Goal: Find specific page/section: Find specific page/section

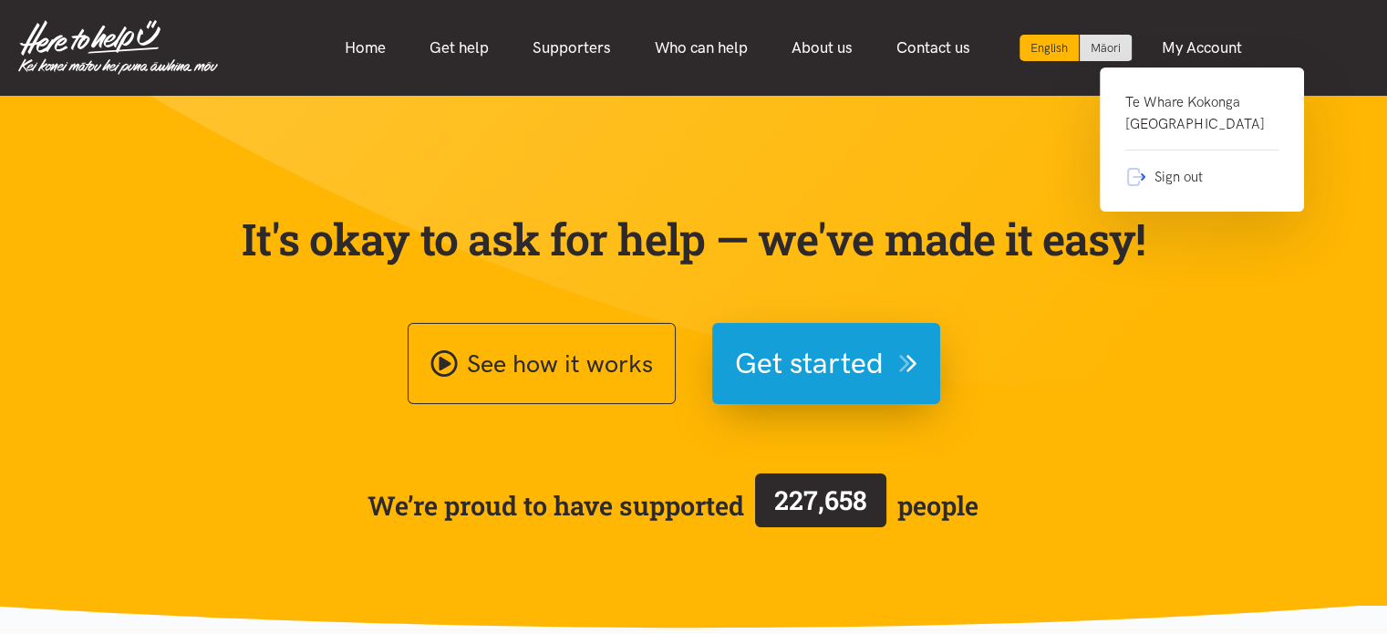
click at [1157, 123] on link "Te Whare Kokonga Melville Community House" at bounding box center [1201, 120] width 153 height 59
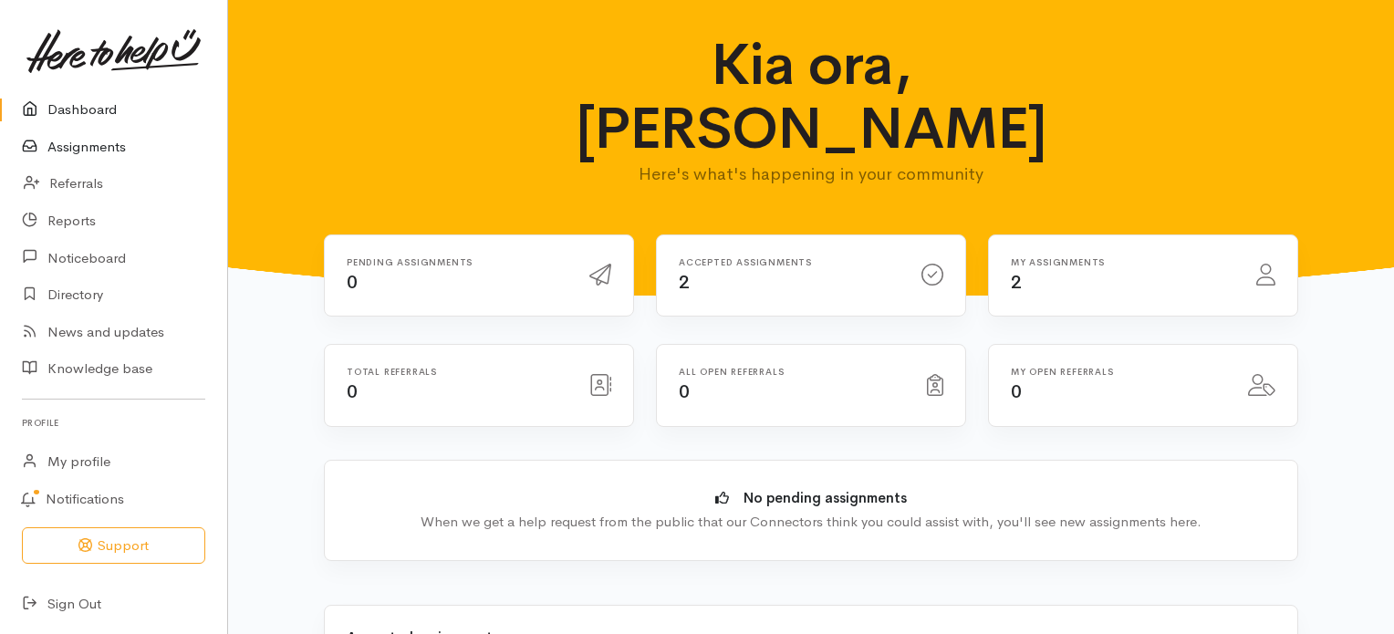
click at [76, 141] on link "Assignments" at bounding box center [113, 147] width 227 height 37
